Goal: Navigation & Orientation: Find specific page/section

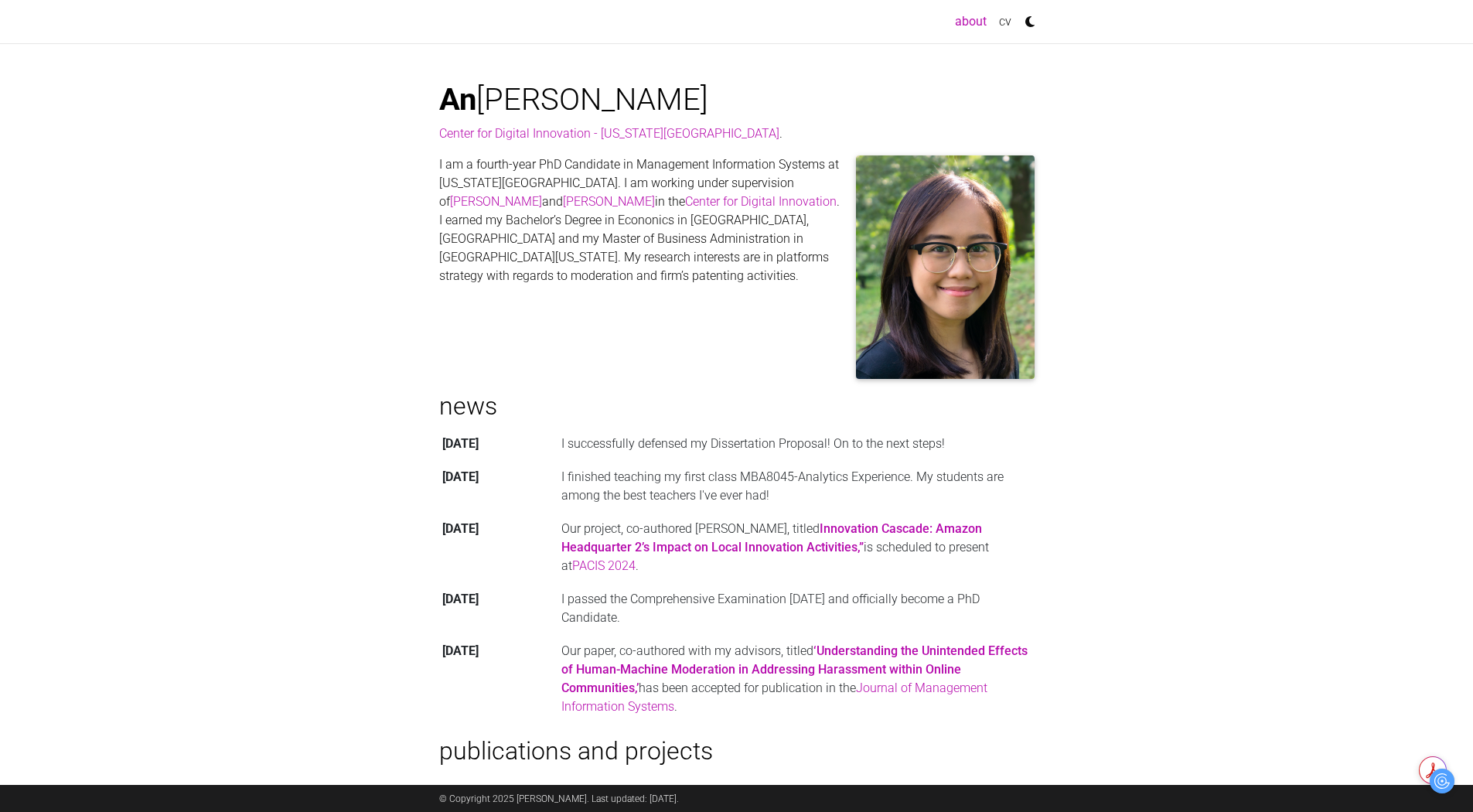
click at [1193, 378] on body "Toggle navigation about (current) cv [PERSON_NAME] Center for Digital Innovatio…" at bounding box center [736, 619] width 1473 height 1240
click at [1221, 354] on body "Toggle navigation about (current) cv [PERSON_NAME] Center for Digital Innovatio…" at bounding box center [736, 619] width 1473 height 1240
click at [1009, 23] on link "cv" at bounding box center [1006, 22] width 25 height 31
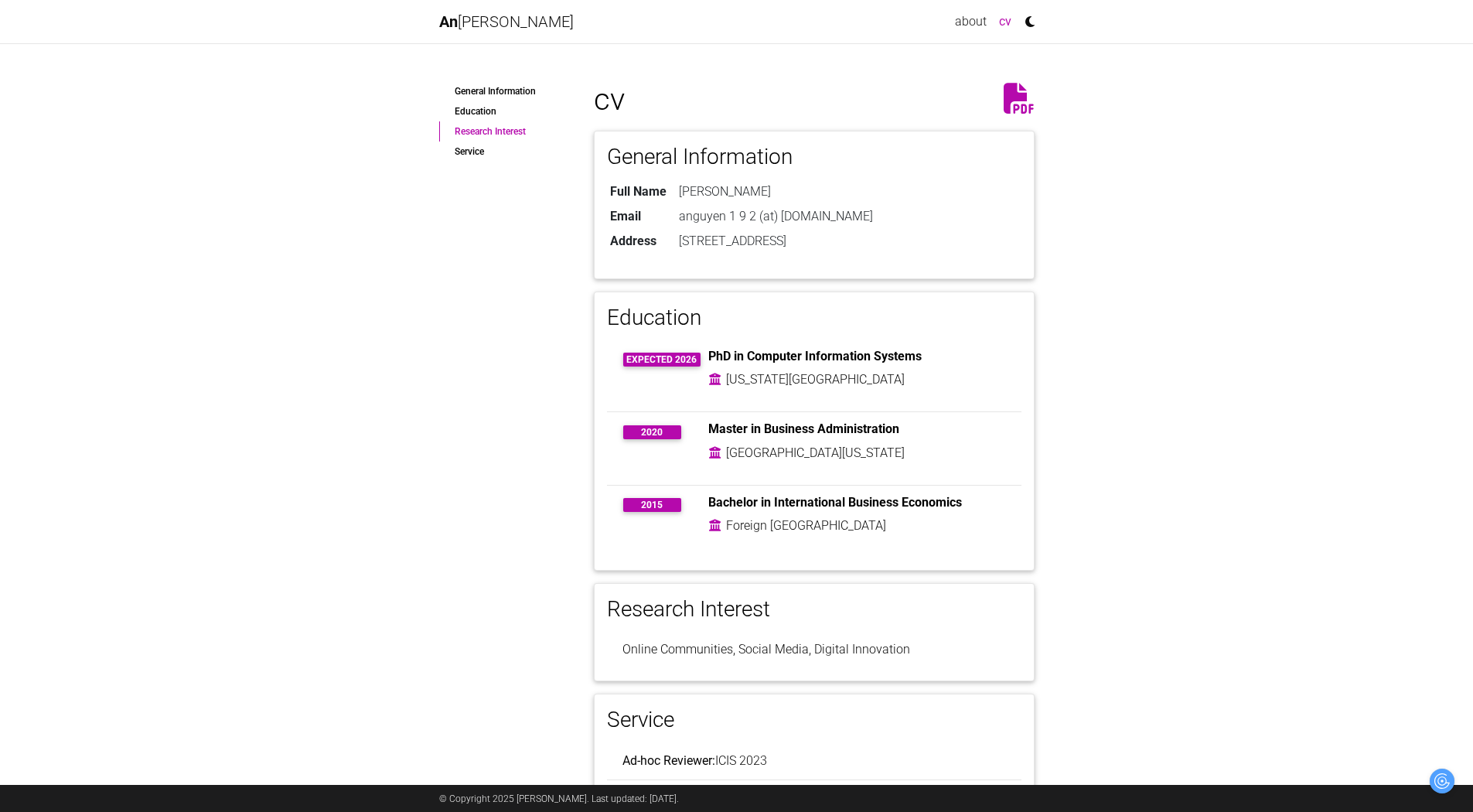
click at [482, 129] on link "Research Interest" at bounding box center [505, 132] width 132 height 20
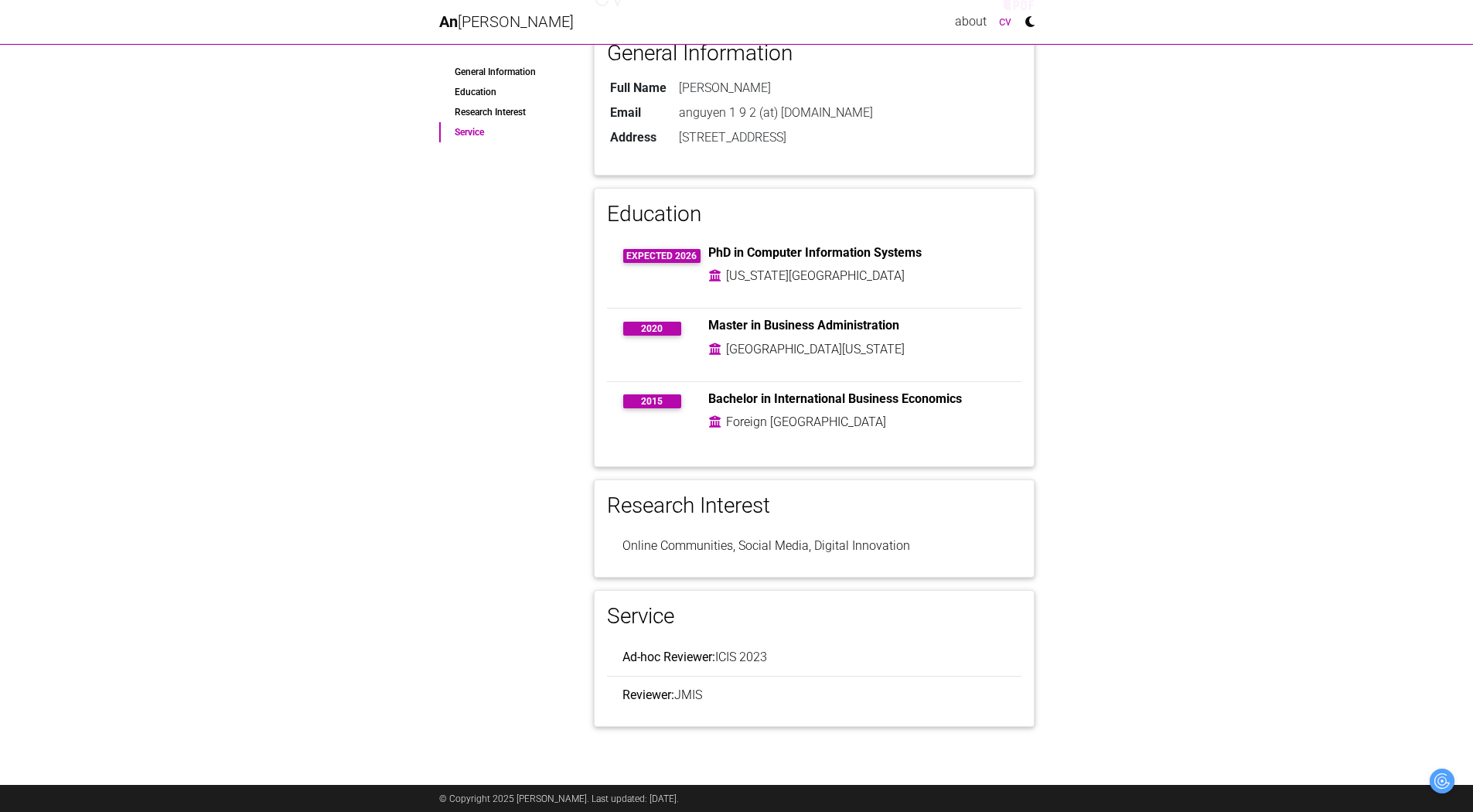
click at [471, 137] on link "Service" at bounding box center [505, 132] width 132 height 20
click at [1029, 21] on icon at bounding box center [1026, 17] width 17 height 21
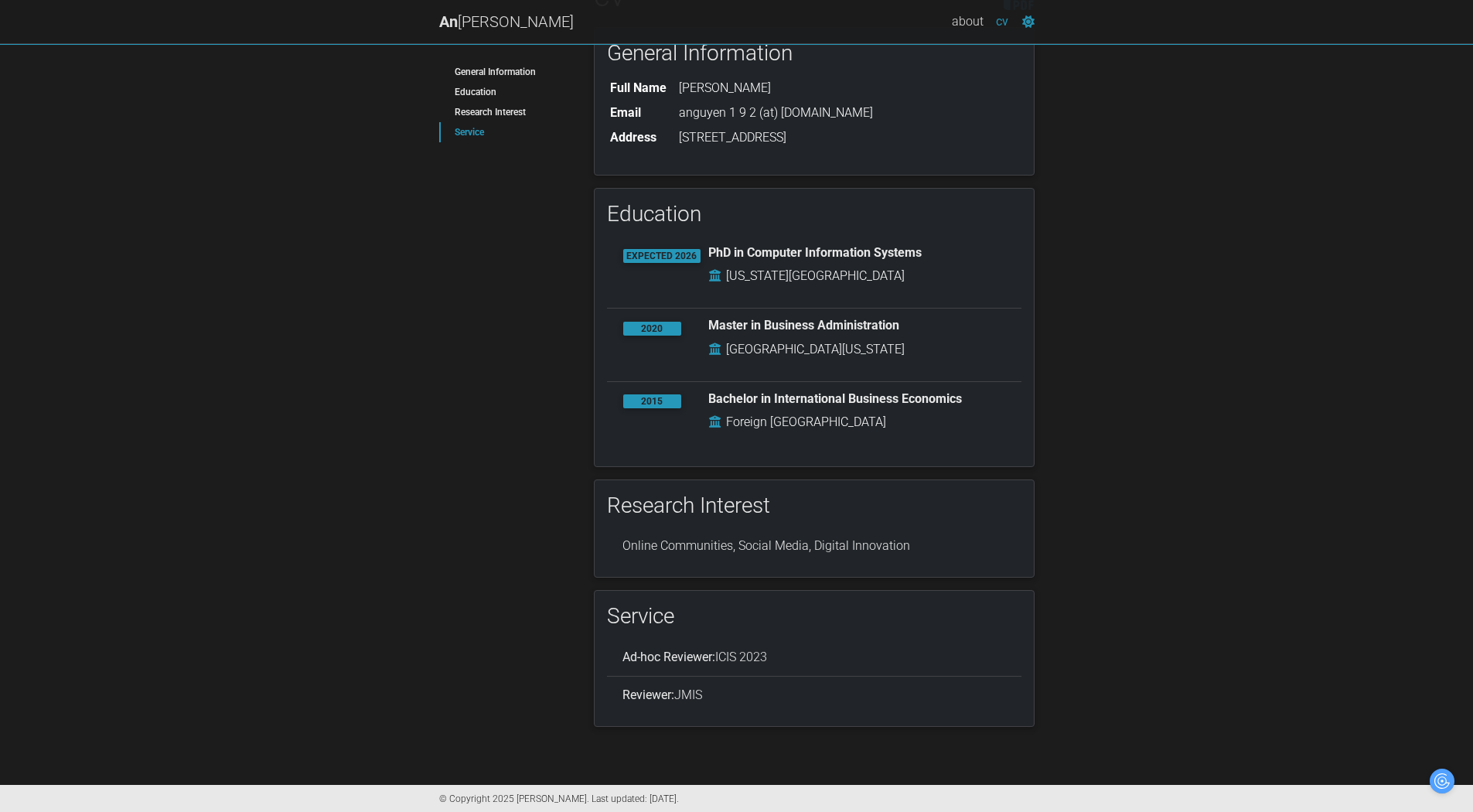
click at [1029, 21] on icon at bounding box center [1025, 17] width 20 height 21
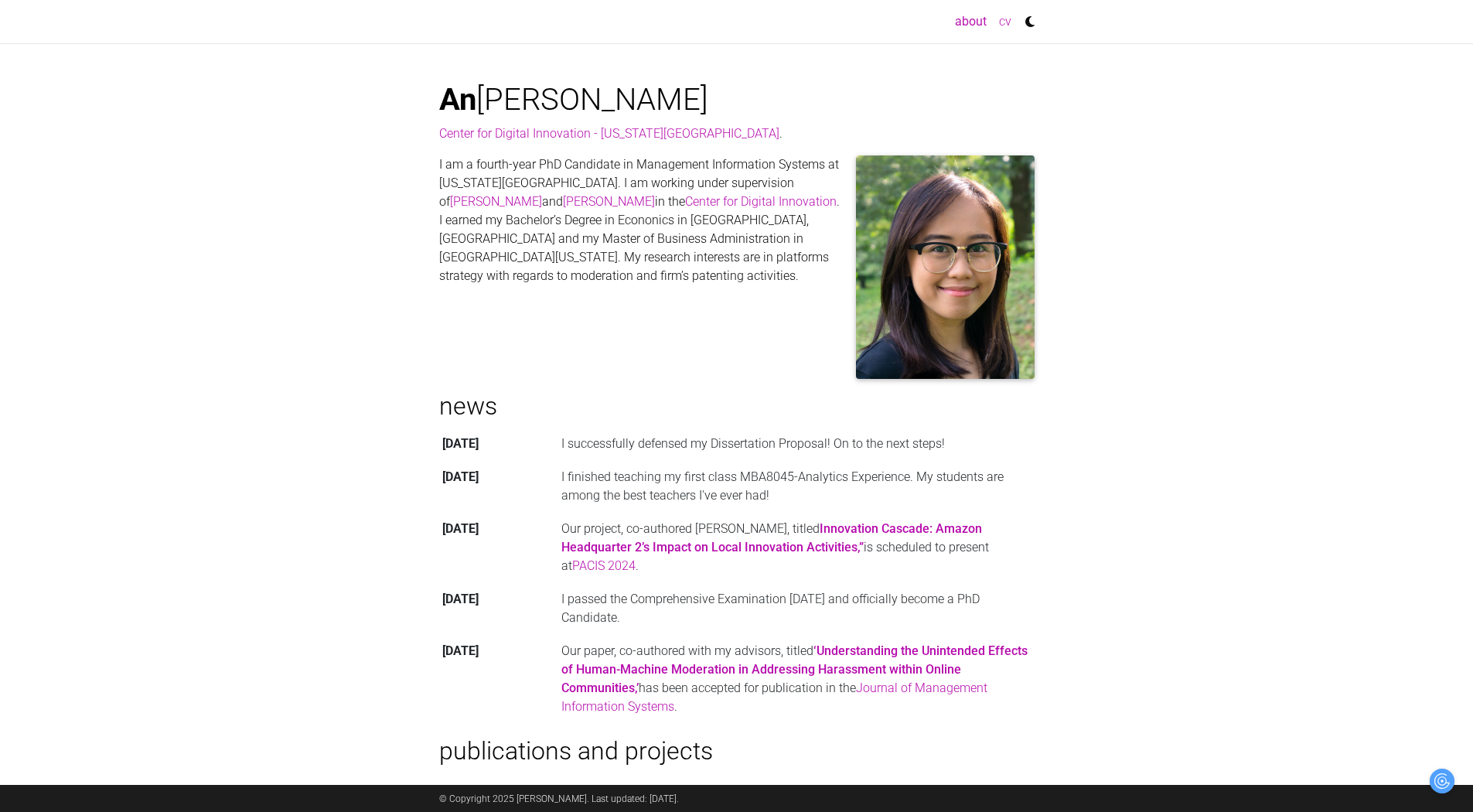
click at [1003, 25] on link "cv" at bounding box center [1006, 22] width 25 height 31
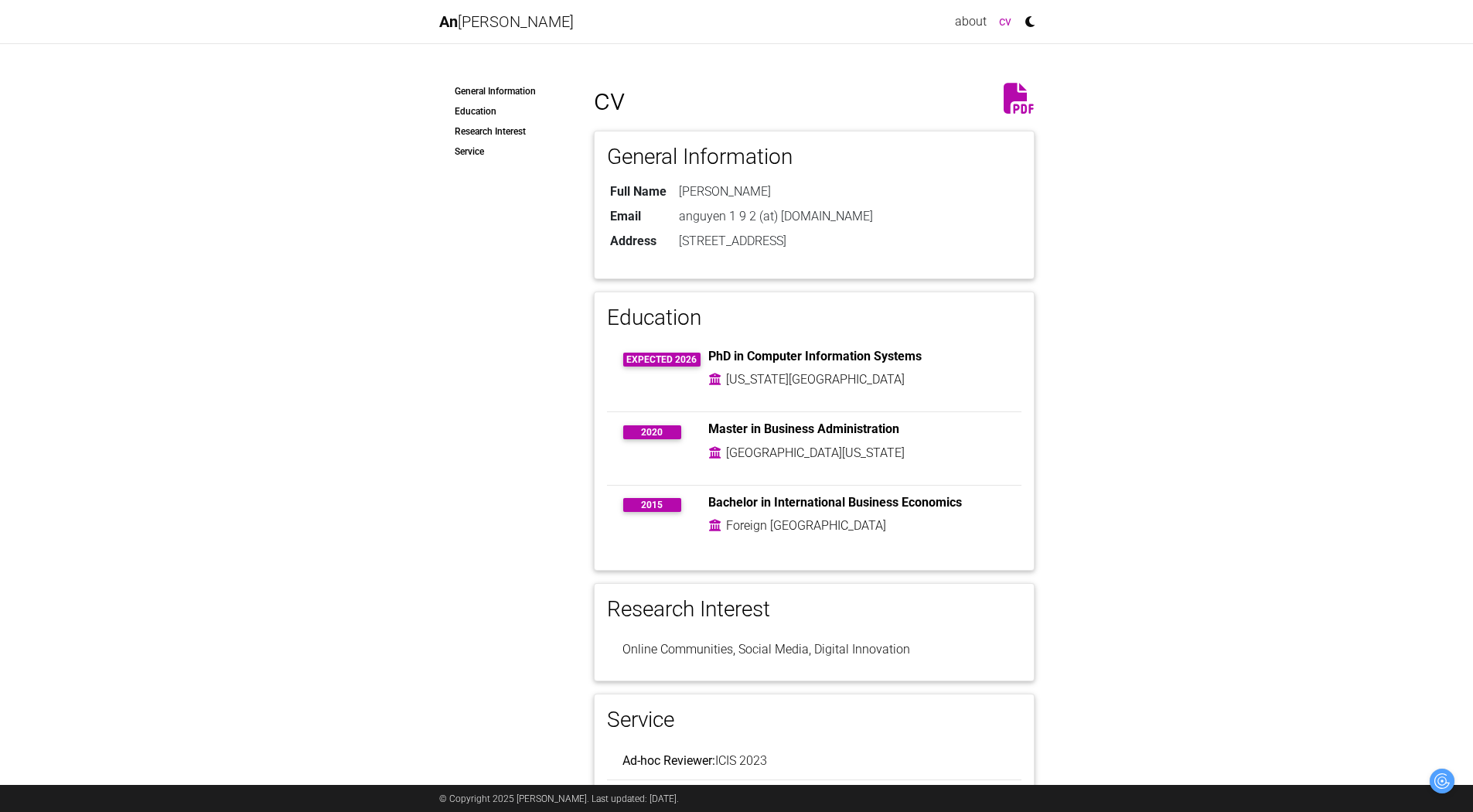
click at [1022, 97] on icon at bounding box center [1020, 99] width 31 height 31
